Goal: Task Accomplishment & Management: Complete application form

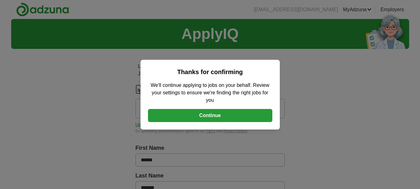
click at [209, 115] on button "Continue" at bounding box center [210, 115] width 124 height 13
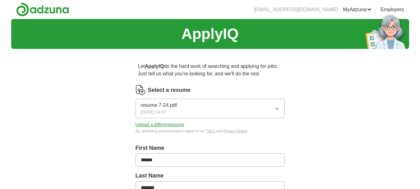
click at [279, 108] on icon "button" at bounding box center [277, 108] width 5 height 5
click at [198, 106] on button "resume 7-24.pdf [DATE] 14:07" at bounding box center [210, 109] width 149 height 20
click at [170, 124] on button "Upload a different resume" at bounding box center [160, 124] width 49 height 7
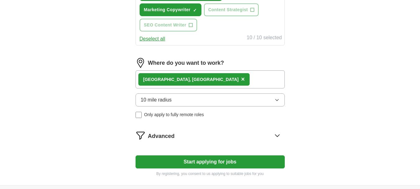
scroll to position [321, 0]
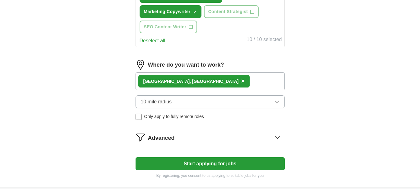
click at [199, 80] on div "Hudson, [GEOGRAPHIC_DATA] ×" at bounding box center [210, 81] width 149 height 18
click at [192, 83] on div "Hudson, [GEOGRAPHIC_DATA] ×" at bounding box center [210, 81] width 149 height 18
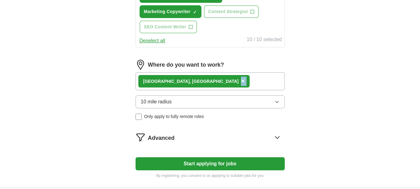
click at [181, 72] on div "Where do you want to work? Hudson, [GEOGRAPHIC_DATA] × 10 mile radius Only appl…" at bounding box center [210, 92] width 149 height 65
click at [184, 80] on div "Hudson, [GEOGRAPHIC_DATA] ×" at bounding box center [210, 81] width 149 height 18
click at [241, 80] on span "×" at bounding box center [243, 80] width 4 height 7
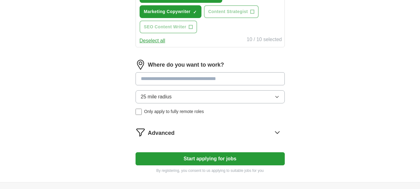
click at [172, 80] on input at bounding box center [210, 78] width 149 height 13
type input "******"
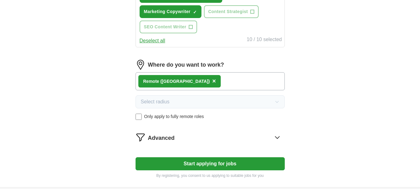
click at [207, 163] on button "Start applying for jobs" at bounding box center [210, 163] width 149 height 13
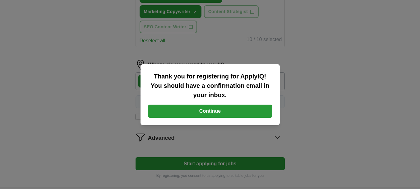
click at [213, 108] on button "Continue" at bounding box center [210, 111] width 124 height 13
